Goal: Task Accomplishment & Management: Manage account settings

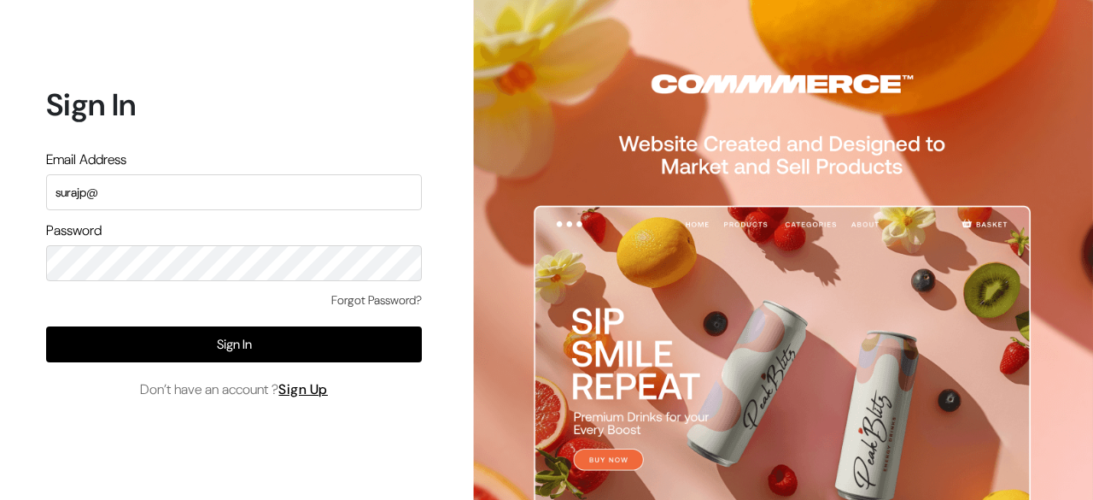
type input "surajp"
type input "[EMAIL_ADDRESS][DOMAIN_NAME]"
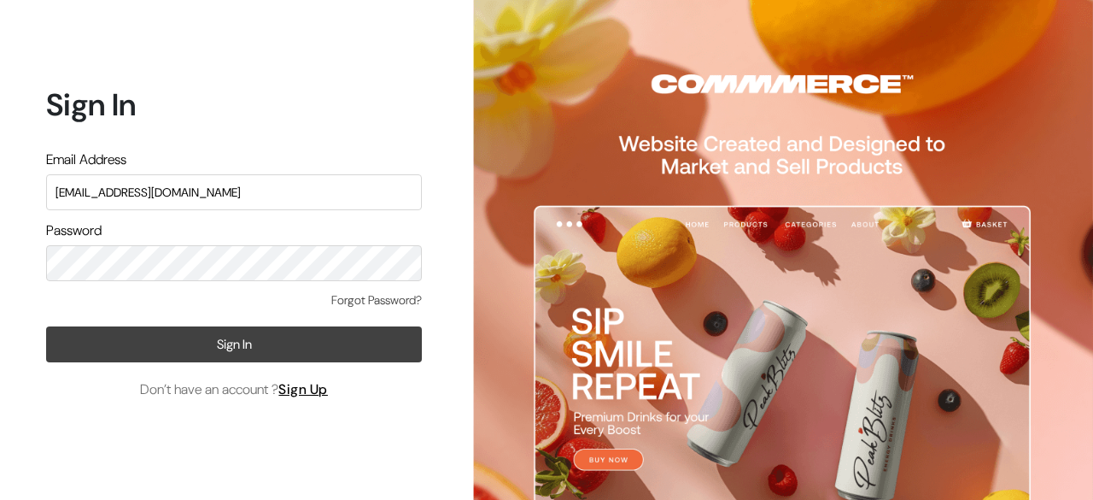
click at [258, 354] on button "Sign In" at bounding box center [234, 344] width 376 height 36
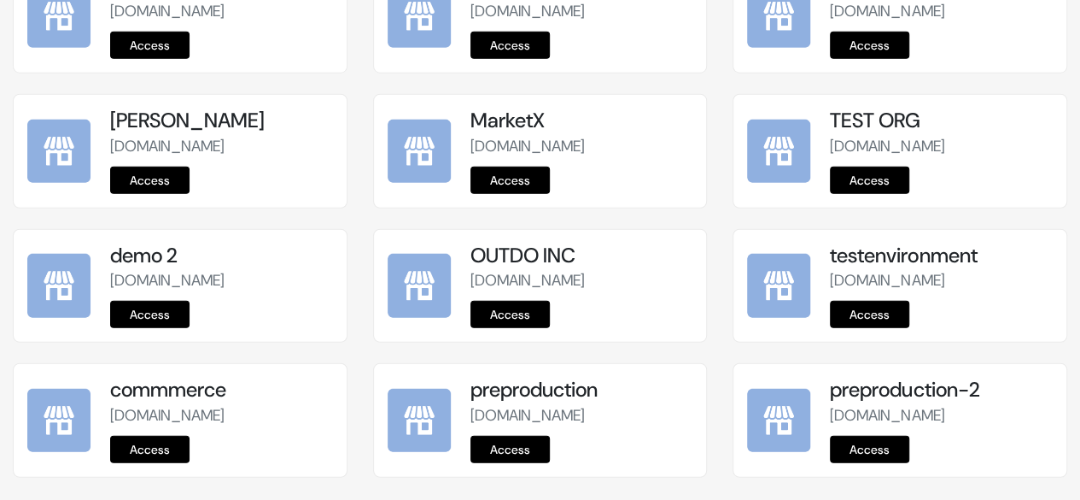
scroll to position [2303, 0]
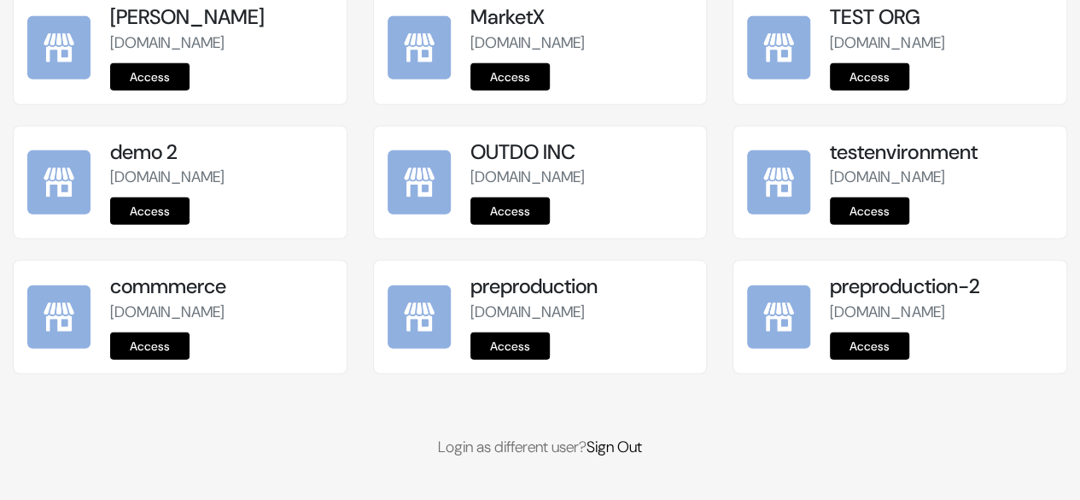
click at [529, 356] on link "Access" at bounding box center [510, 345] width 79 height 27
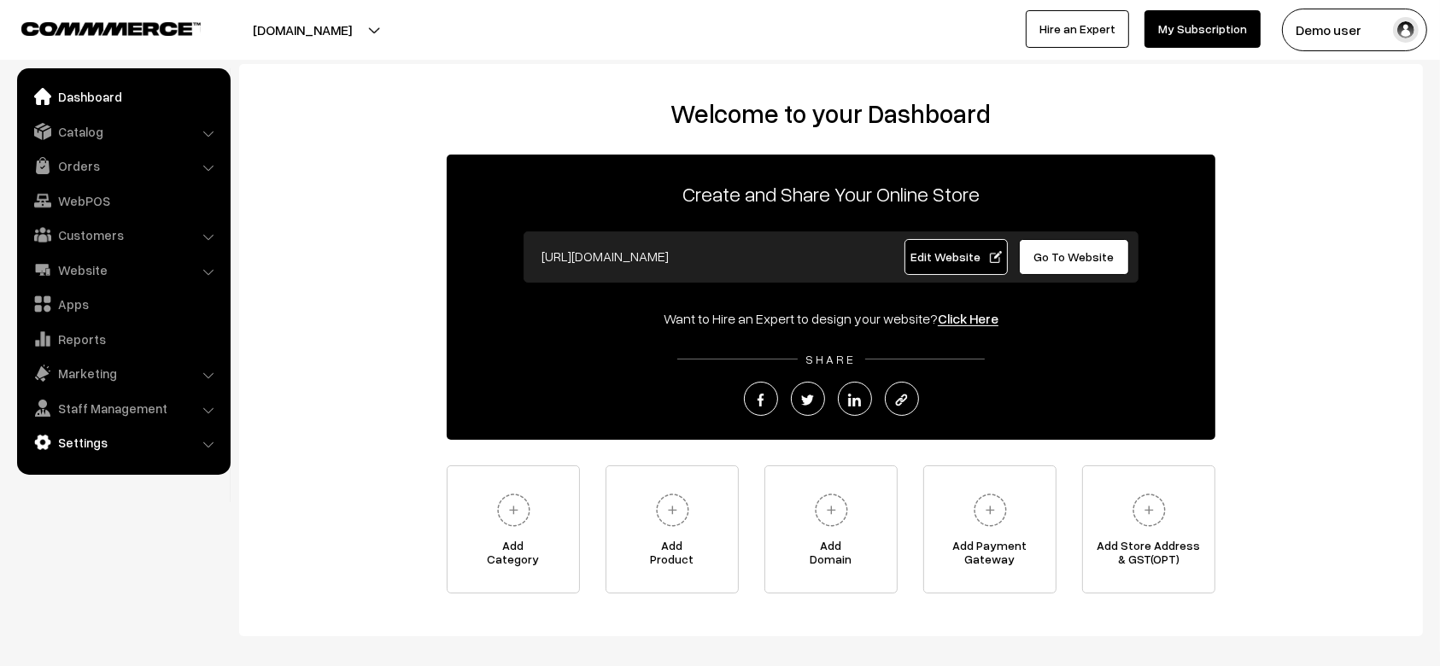
click at [103, 445] on link "Settings" at bounding box center [122, 442] width 203 height 31
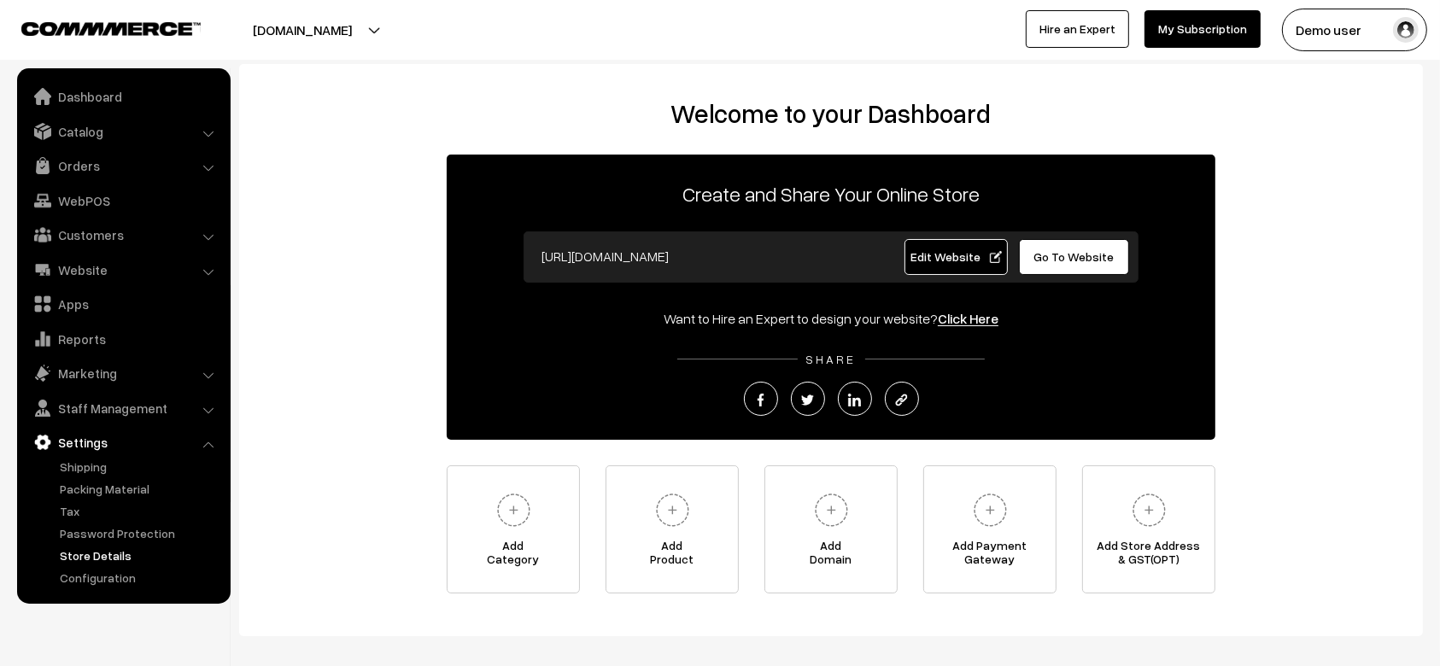
click at [89, 556] on link "Store Details" at bounding box center [140, 556] width 169 height 18
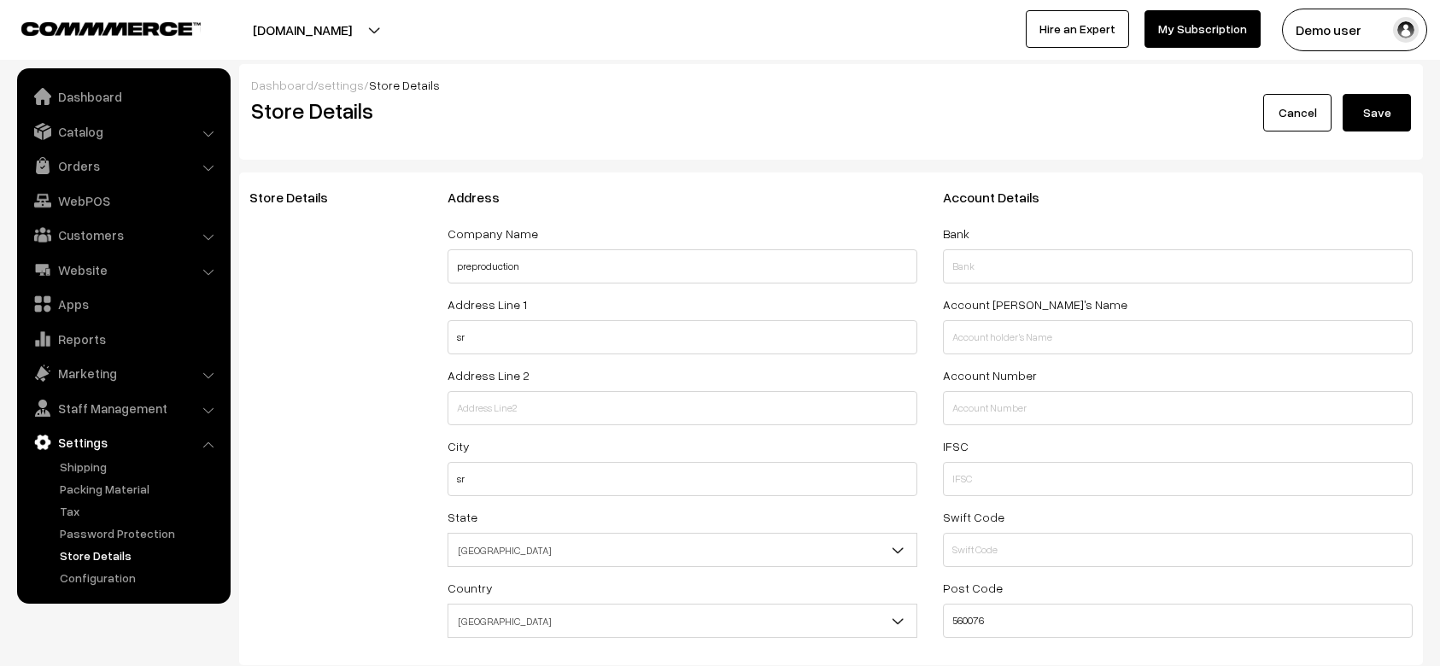
select select "99"
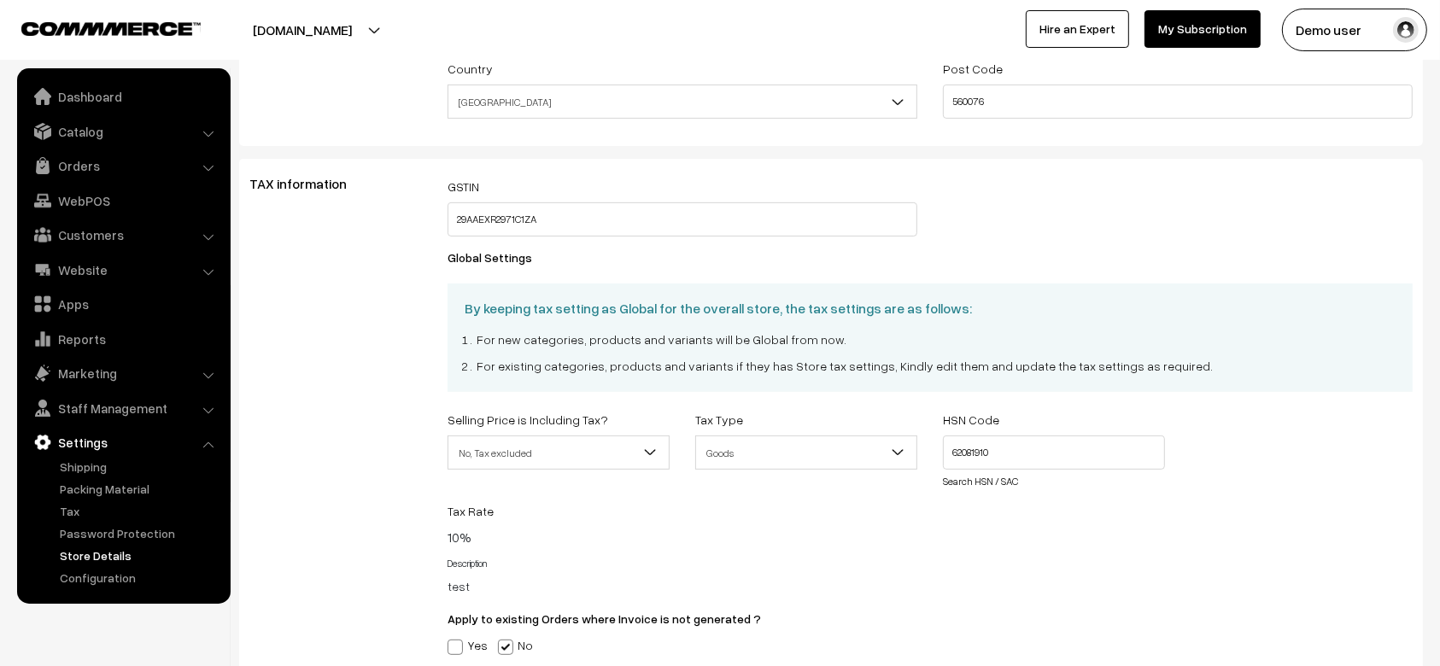
scroll to position [500, 0]
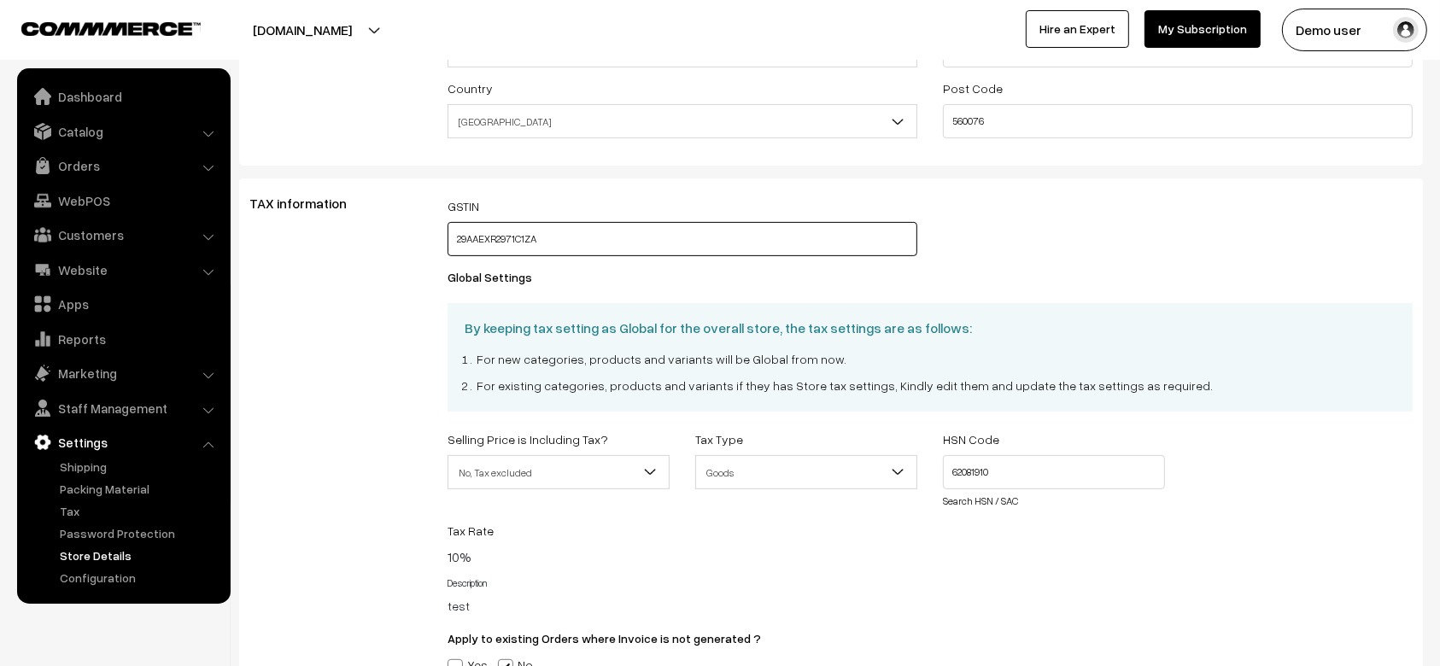
drag, startPoint x: 563, startPoint y: 232, endPoint x: 442, endPoint y: 233, distance: 120.4
click at [442, 233] on div "GSTIN 29AAEXR2971C1ZA" at bounding box center [682, 231] width 495 height 71
